Goal: Task Accomplishment & Management: Manage account settings

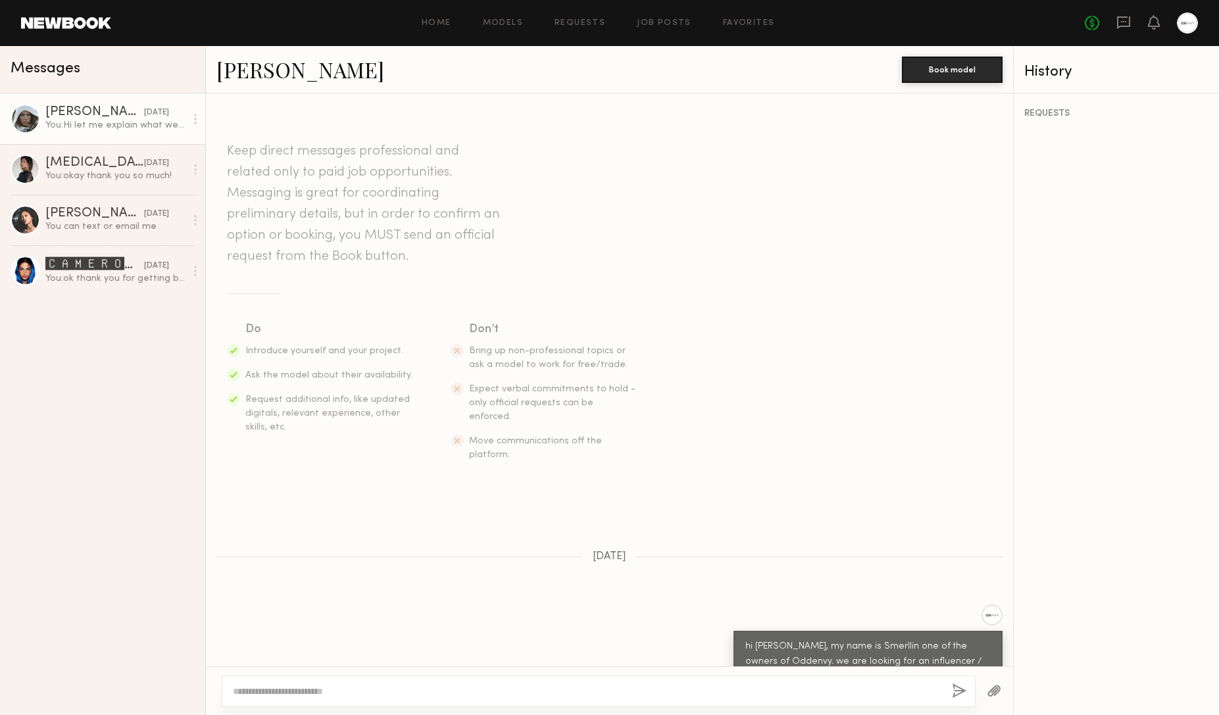
click at [74, 128] on div "You: Hi let me explain what we're looking for. we would like Instagram and TikT…" at bounding box center [115, 125] width 140 height 13
click at [99, 176] on div "You: okay thank you so much!" at bounding box center [115, 176] width 140 height 13
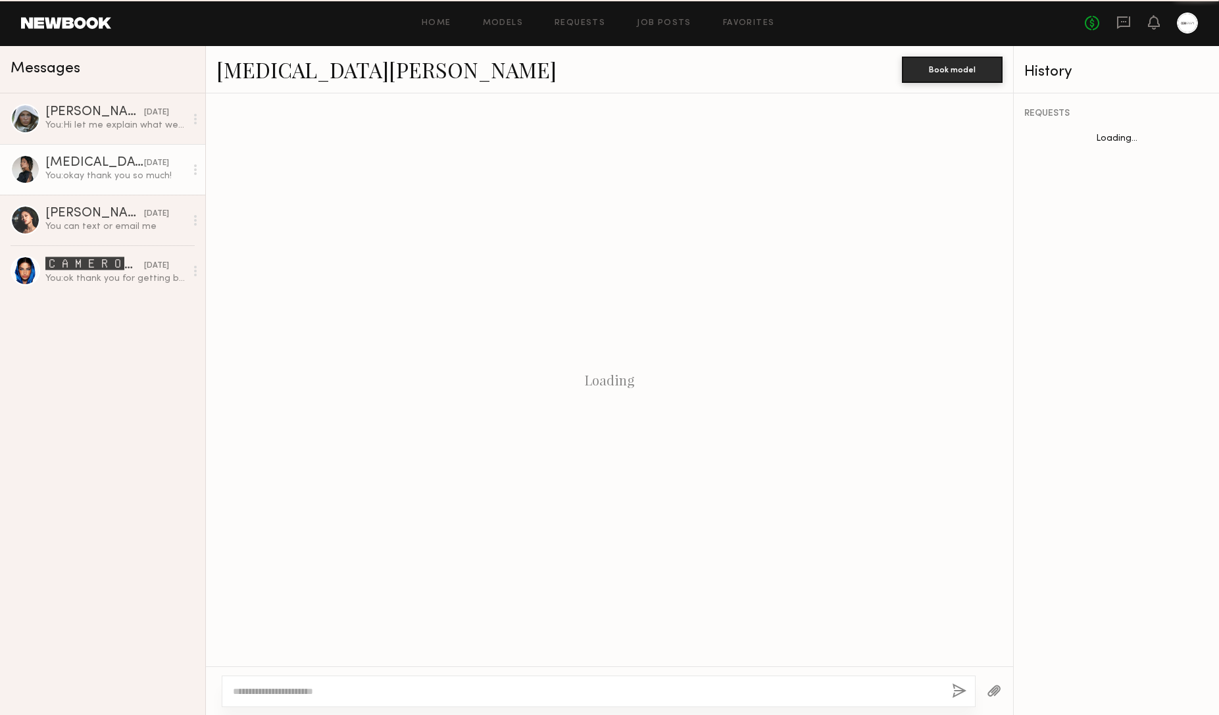
scroll to position [765, 0]
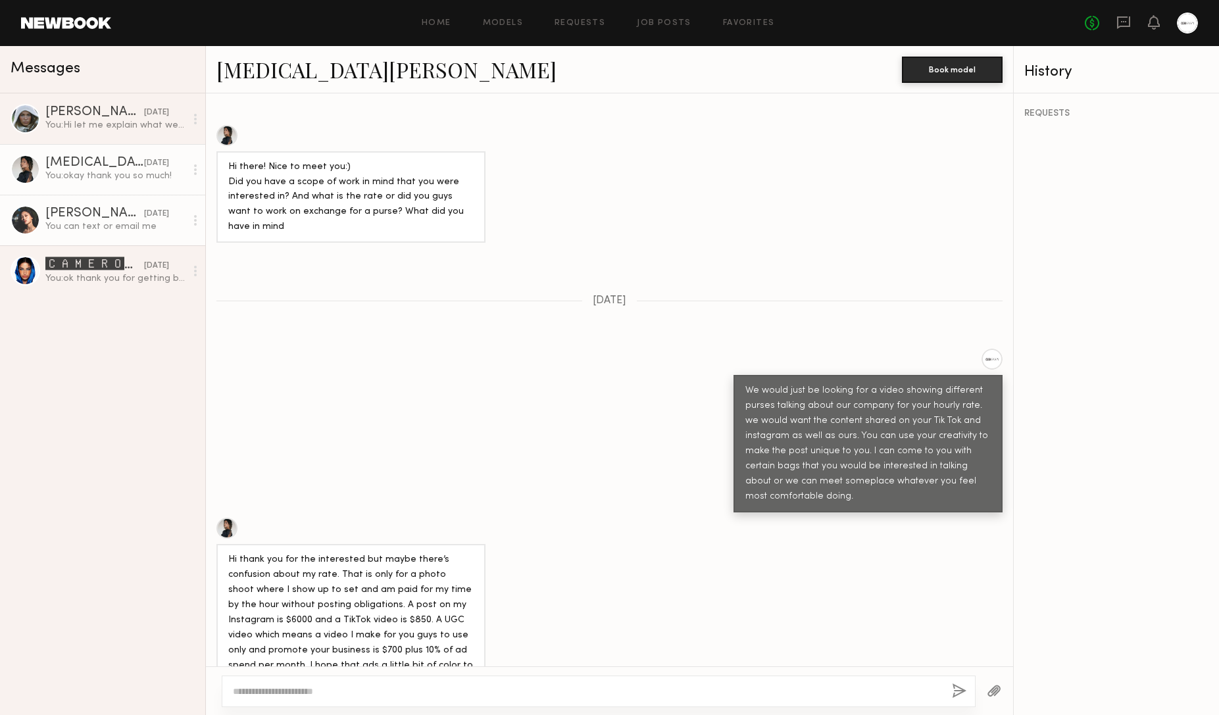
click at [89, 207] on link "[PERSON_NAME] [DATE] You can text or email me" at bounding box center [102, 220] width 205 height 51
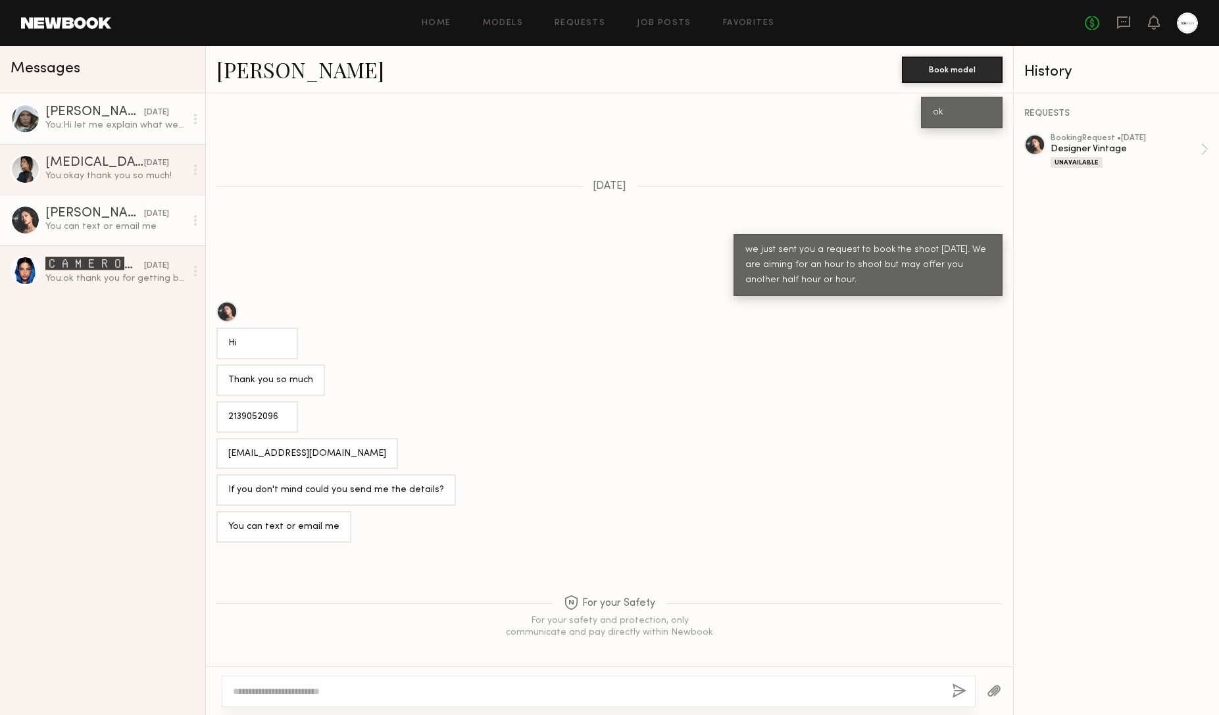
scroll to position [269, 0]
click at [116, 124] on div "You: Hi let me explain what we're looking for. we would like Instagram and TikT…" at bounding box center [115, 125] width 140 height 13
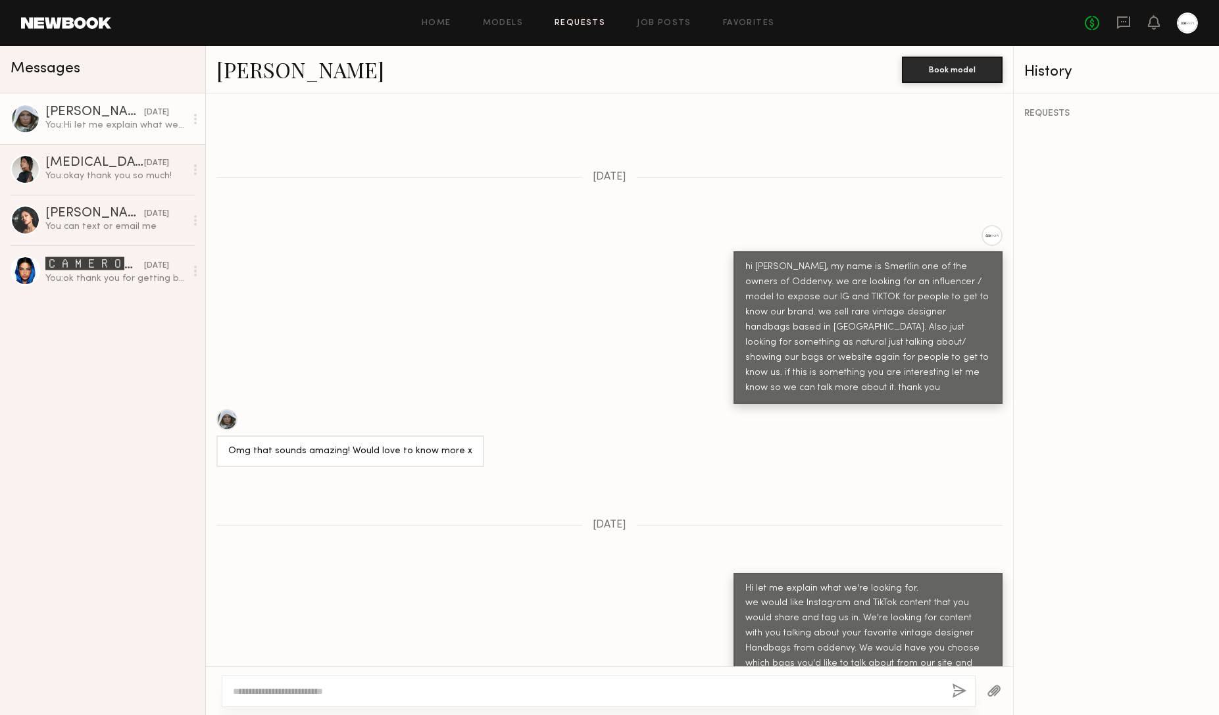
click at [572, 20] on link "Requests" at bounding box center [580, 23] width 51 height 9
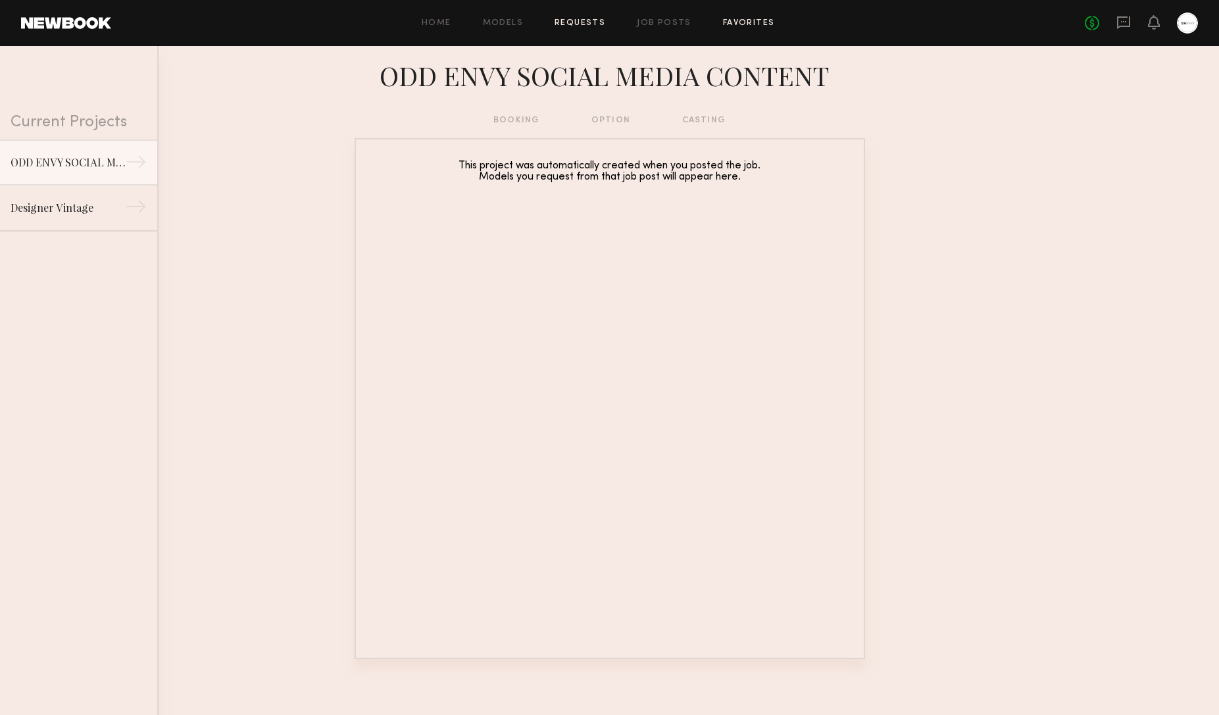
click at [761, 23] on link "Favorites" at bounding box center [749, 23] width 52 height 9
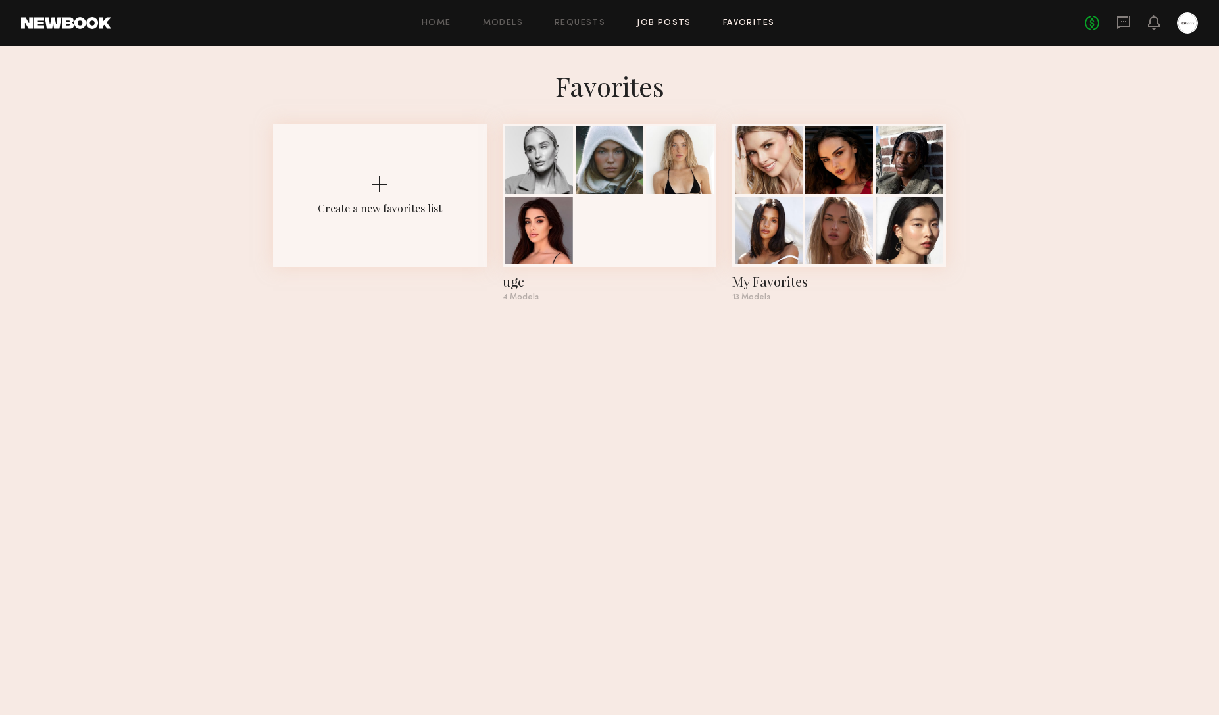
click at [669, 22] on link "Job Posts" at bounding box center [664, 23] width 55 height 9
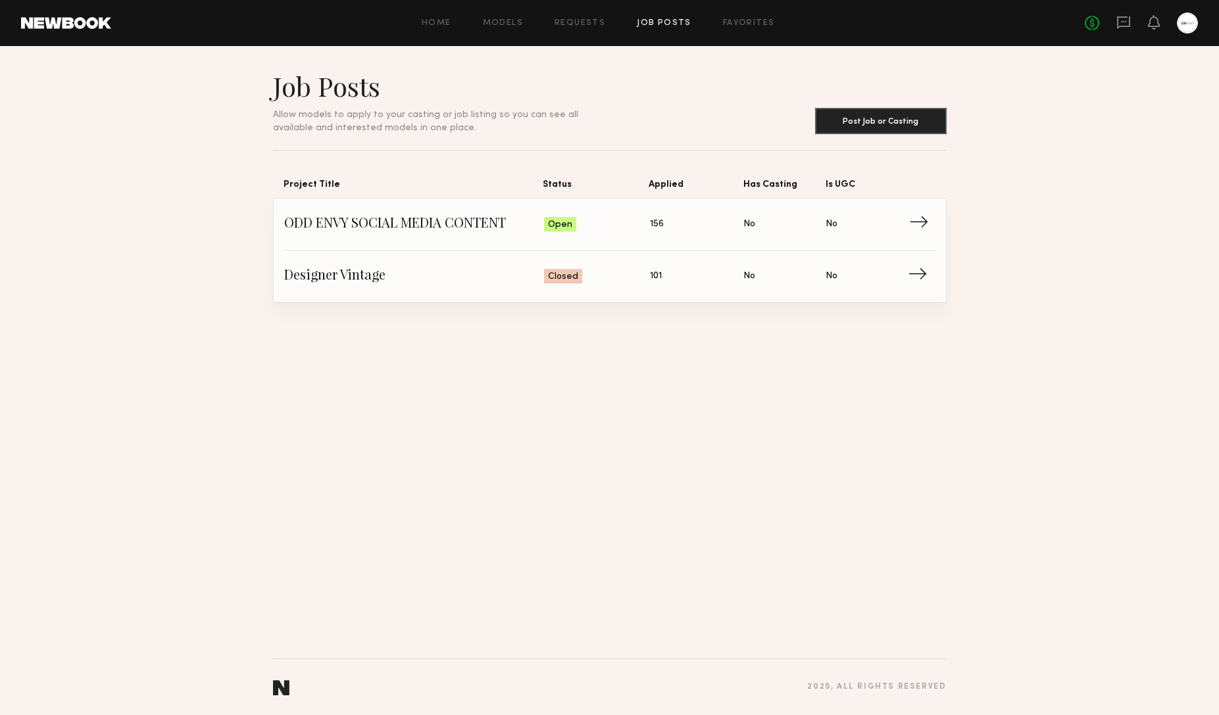
click at [920, 216] on span "→" at bounding box center [922, 224] width 27 height 20
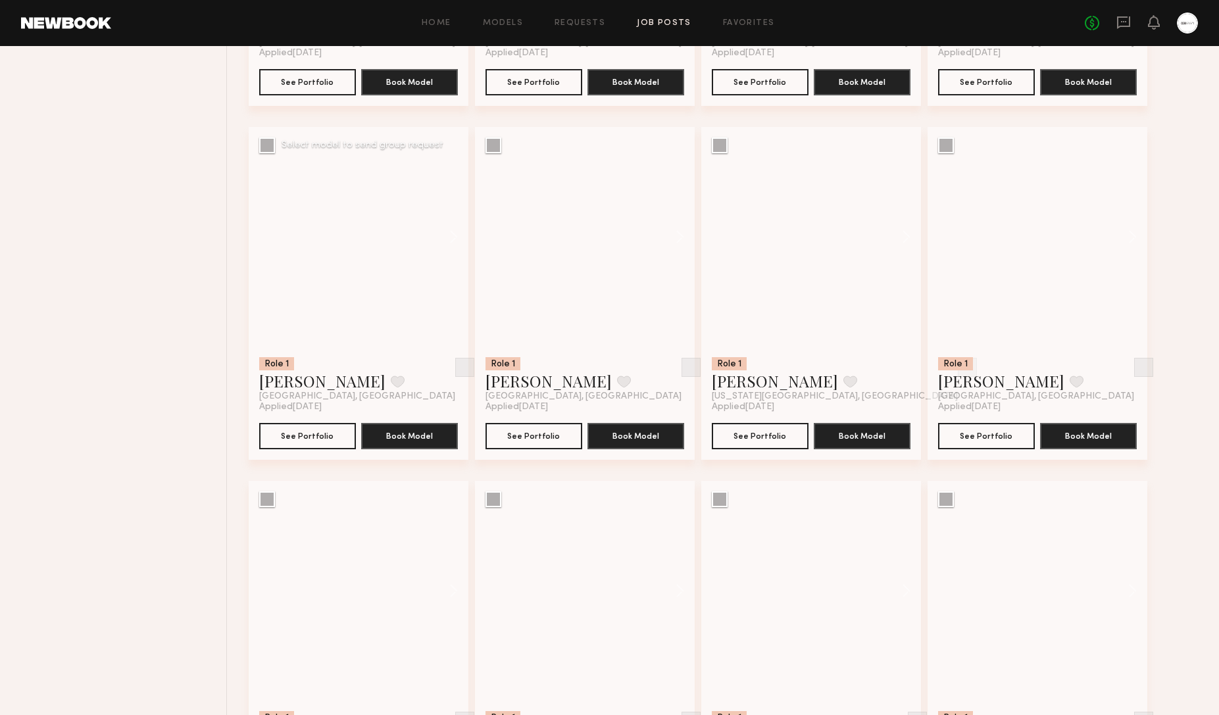
scroll to position [2236, 0]
